Goal: Communication & Community: Answer question/provide support

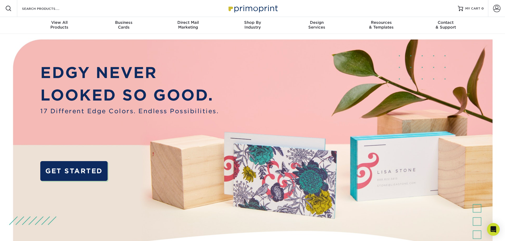
click at [497, 7] on span at bounding box center [496, 8] width 7 height 7
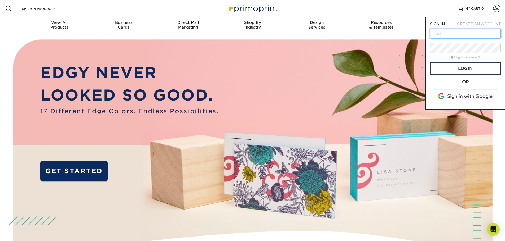
type input "[EMAIL_ADDRESS][DOMAIN_NAME]"
click at [467, 30] on input "[EMAIL_ADDRESS][DOMAIN_NAME]" at bounding box center [465, 34] width 71 height 10
click at [394, 64] on img at bounding box center [253, 159] width 500 height 250
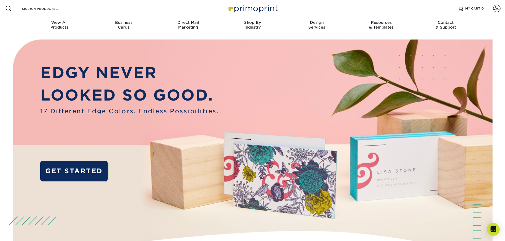
click at [458, 70] on img at bounding box center [253, 159] width 500 height 250
click at [498, 6] on span at bounding box center [496, 8] width 7 height 7
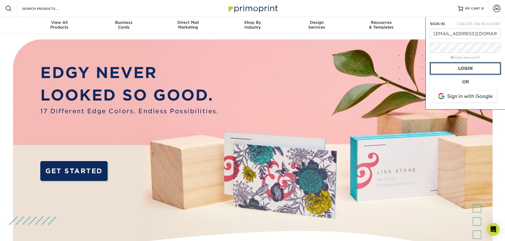
click at [461, 68] on link "Login" at bounding box center [465, 69] width 71 height 12
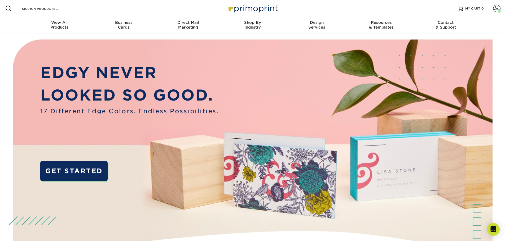
click at [496, 227] on icon "Open Intercom Messenger" at bounding box center [493, 229] width 6 height 6
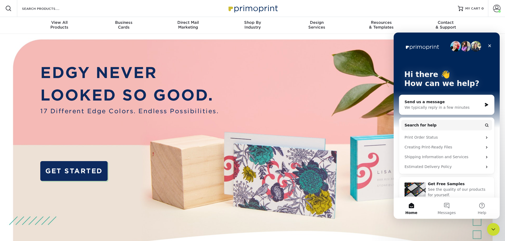
click at [426, 106] on div "We typically reply in a few minutes" at bounding box center [443, 108] width 78 height 6
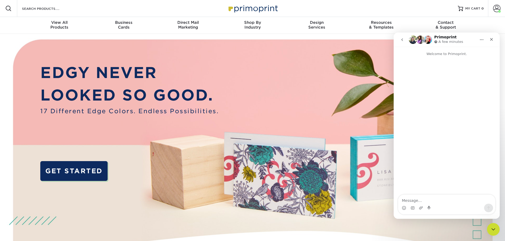
click at [401, 41] on icon "go back" at bounding box center [402, 40] width 4 height 4
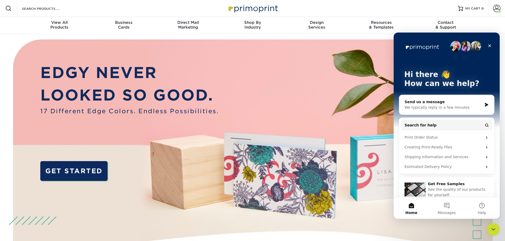
click at [448, 209] on button "Messages" at bounding box center [446, 208] width 35 height 21
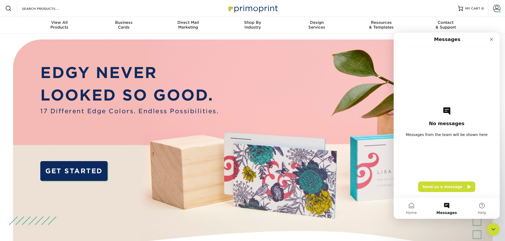
click at [411, 206] on button "Home" at bounding box center [410, 208] width 35 height 21
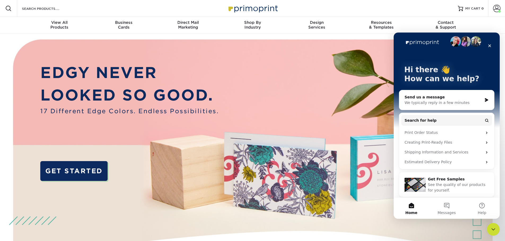
scroll to position [7, 0]
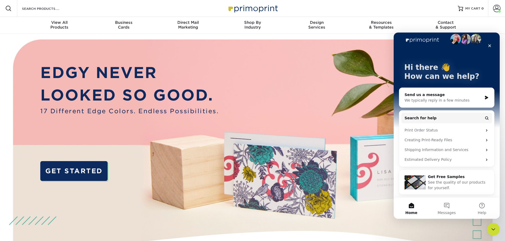
click at [499, 10] on span at bounding box center [496, 8] width 7 height 7
click at [457, 21] on div "Welcome, Scott Account Dashboard Active Orders Order History Logout" at bounding box center [464, 49] width 79 height 64
click at [488, 46] on icon "Close" at bounding box center [489, 46] width 4 height 4
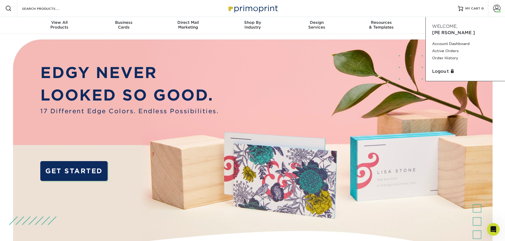
scroll to position [0, 0]
click at [462, 40] on link "Account Dashboard" at bounding box center [465, 43] width 66 height 7
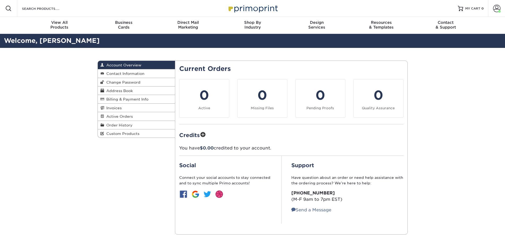
click at [495, 231] on div "Account Overview Account Overview Contact Information Change Password Address B…" at bounding box center [252, 148] width 505 height 200
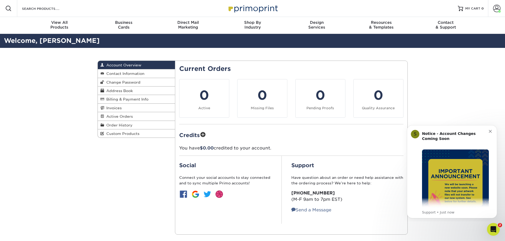
click at [494, 230] on icon "Open Intercom Messenger" at bounding box center [493, 229] width 9 height 9
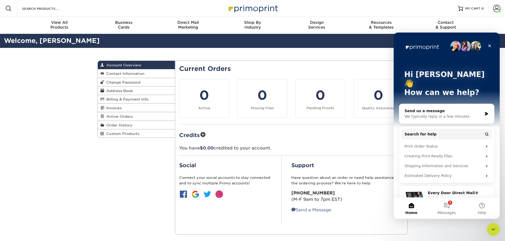
click at [445, 207] on button "3 Messages" at bounding box center [446, 208] width 35 height 21
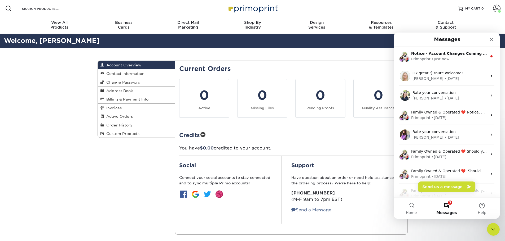
click at [443, 73] on span "Ok great :) Youre welcome!" at bounding box center [437, 73] width 50 height 4
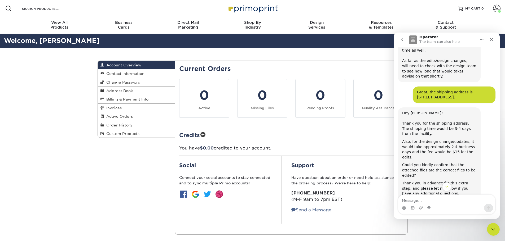
scroll to position [932, 0]
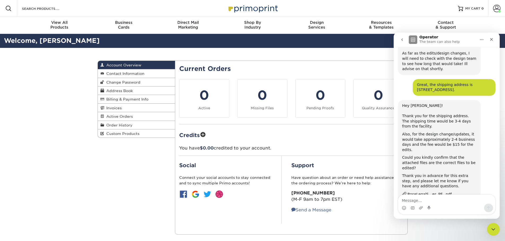
click at [469, 229] on div "Ok great :) Youre welcome! [PERSON_NAME] • [DATE]" at bounding box center [446, 240] width 97 height 23
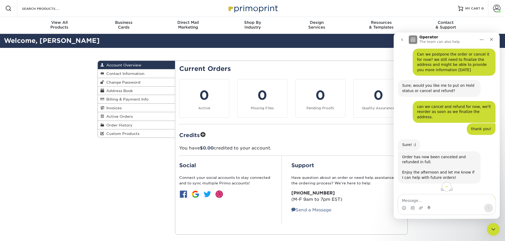
scroll to position [747, 0]
